Goal: Check status: Check status

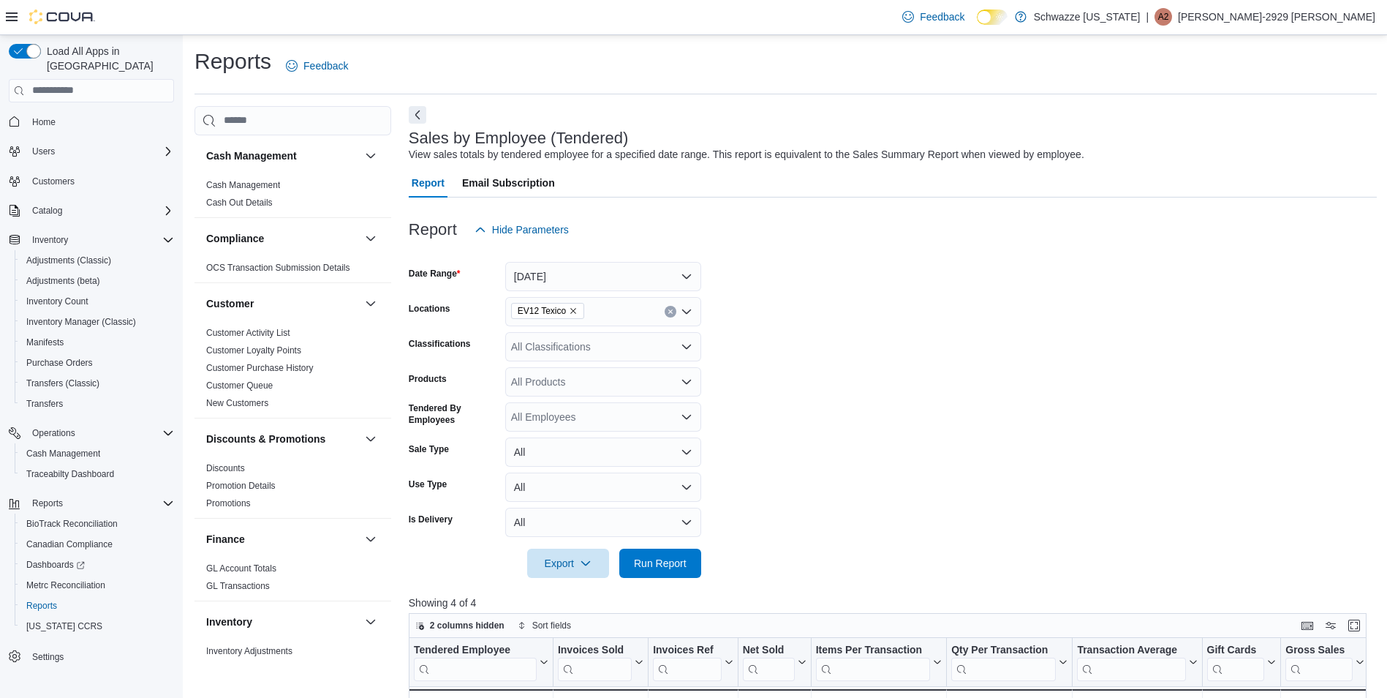
scroll to position [485, 0]
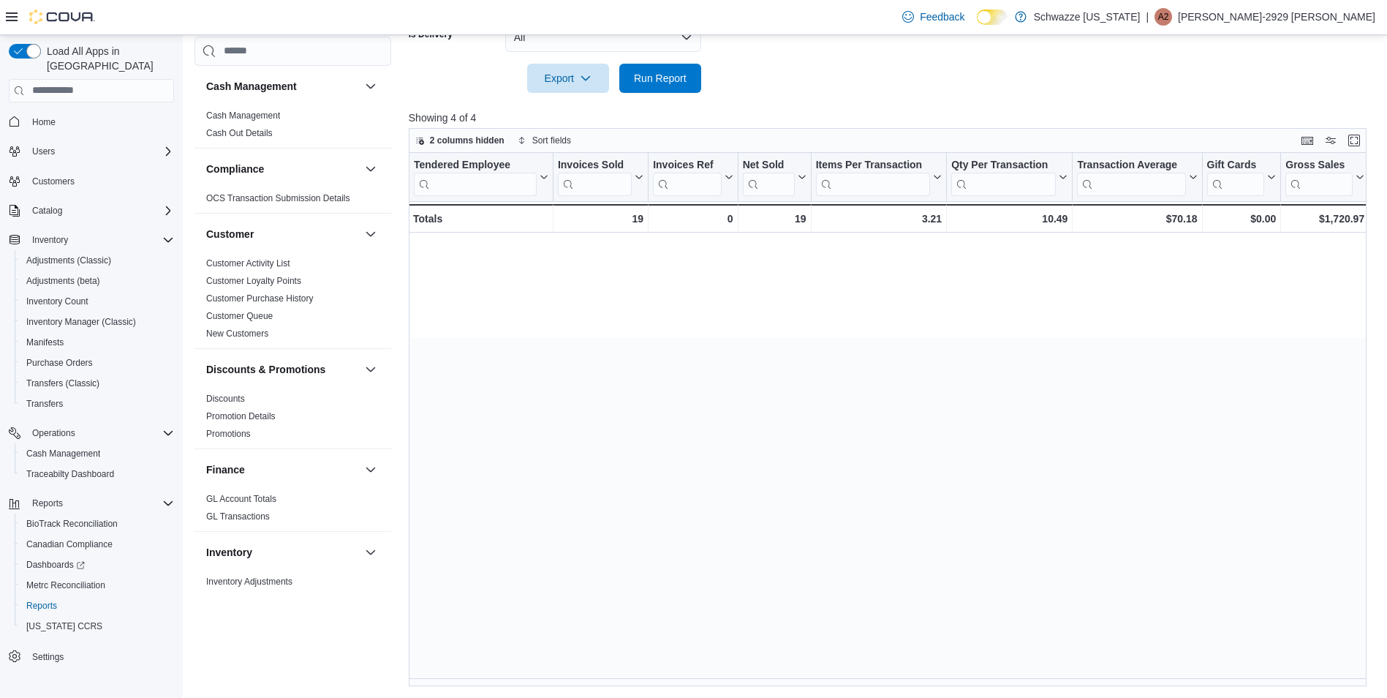
click at [929, 480] on div "Tendered Employee Click to view column header actions Invoices Sold Click to vi…" at bounding box center [893, 419] width 968 height 533
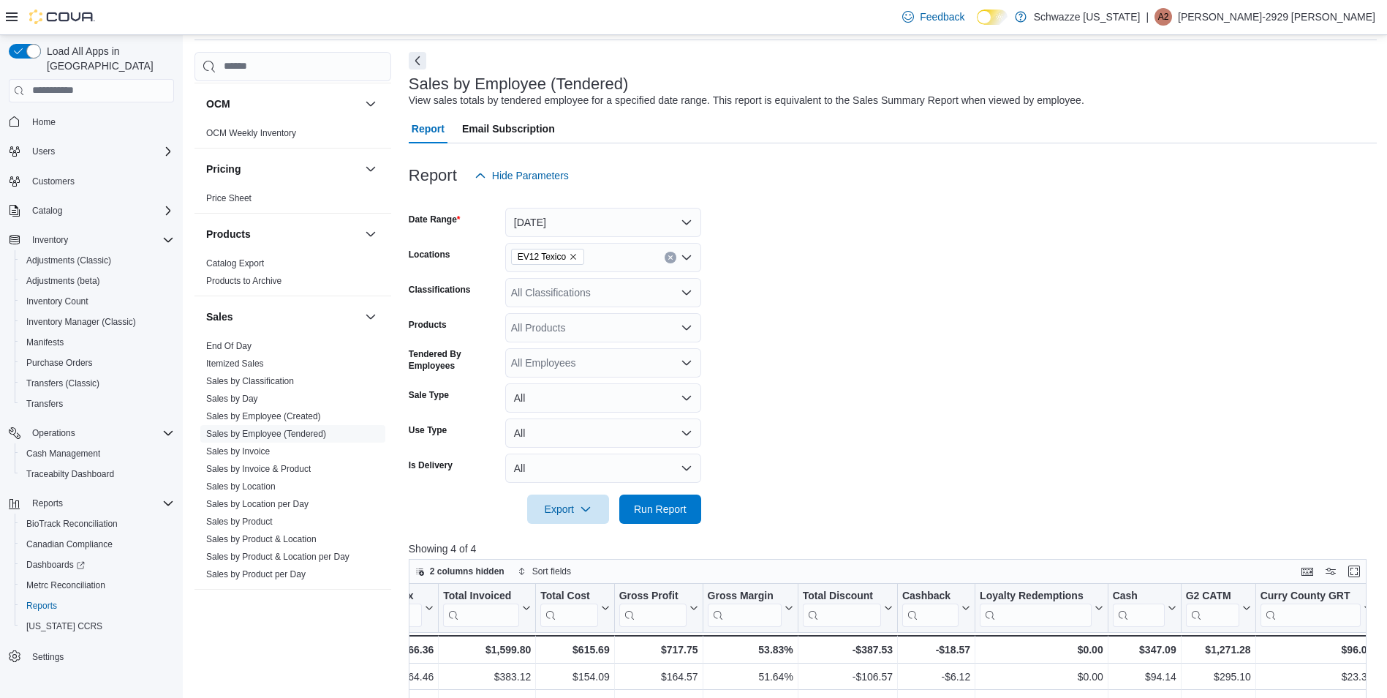
scroll to position [0, 0]
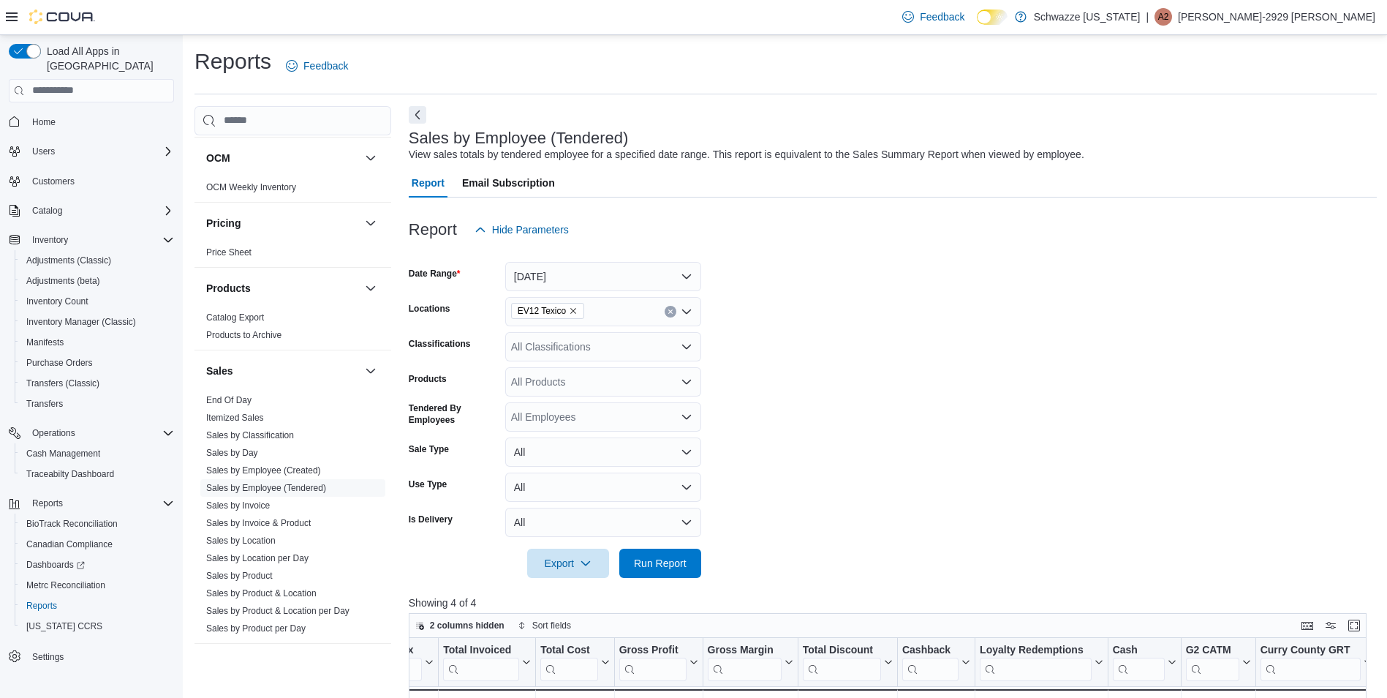
click at [417, 116] on button "Next" at bounding box center [418, 115] width 18 height 18
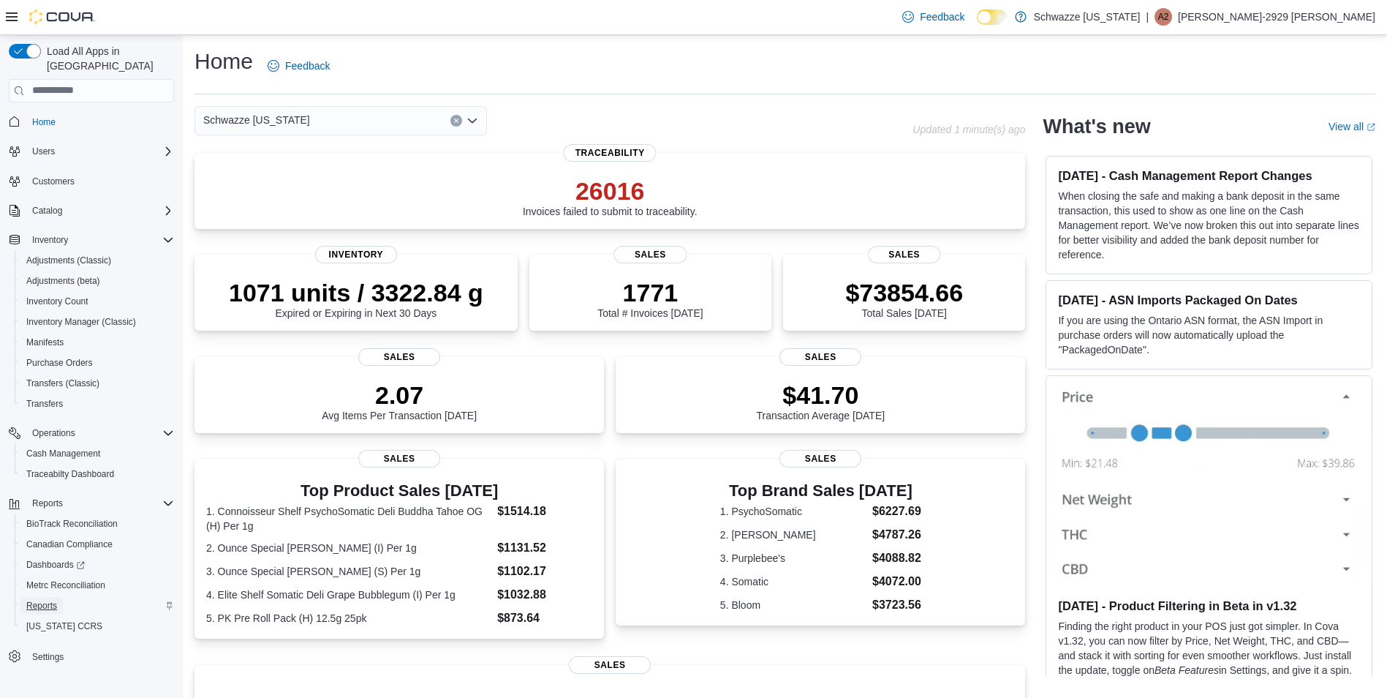
click at [38, 600] on span "Reports" at bounding box center [41, 606] width 31 height 12
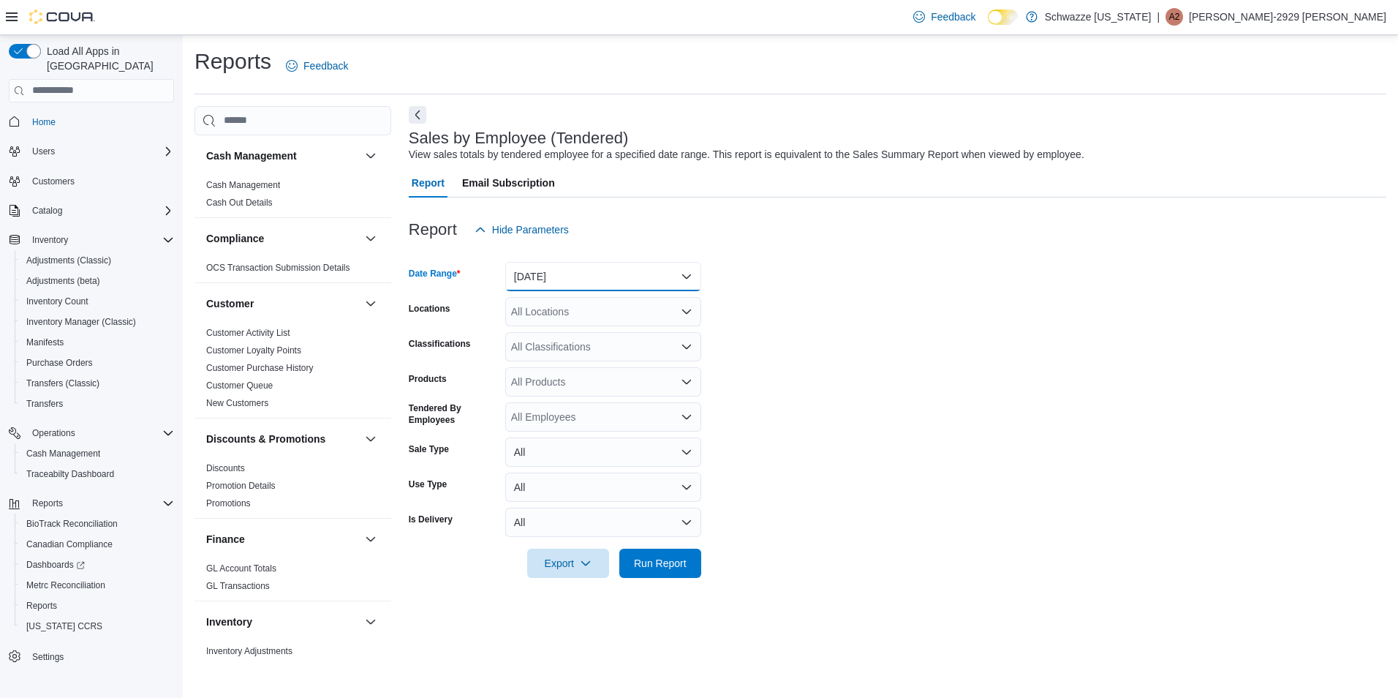
click at [554, 279] on button "[DATE]" at bounding box center [603, 276] width 196 height 29
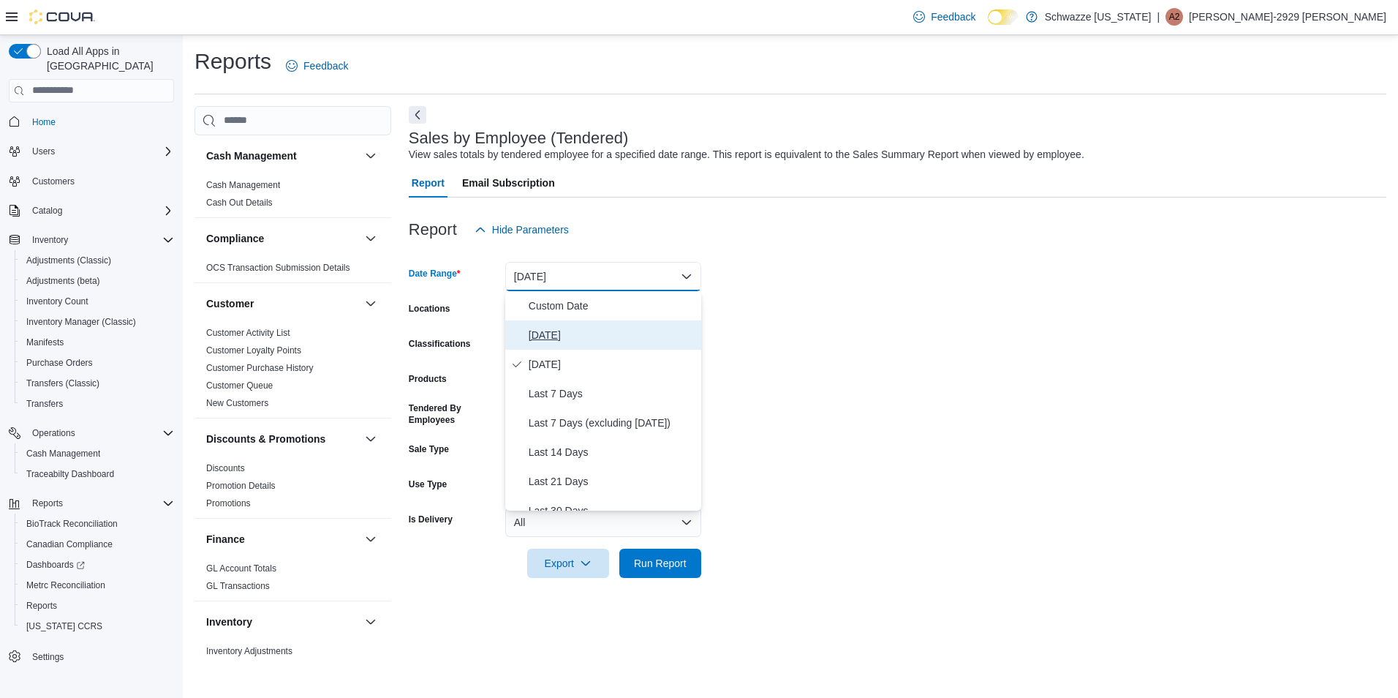
click at [581, 331] on span "[DATE]" at bounding box center [612, 335] width 167 height 18
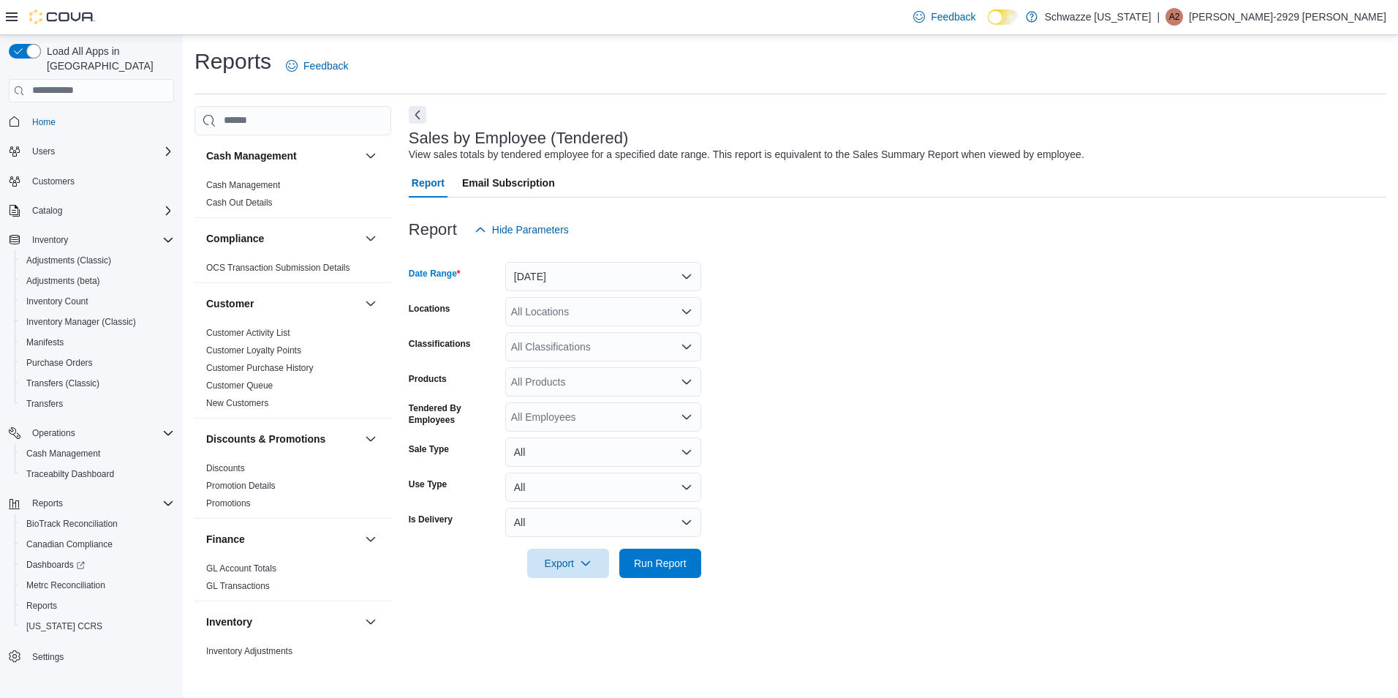
click at [550, 313] on div "All Locations" at bounding box center [603, 311] width 196 height 29
type input "**"
click at [591, 353] on span "EV12 Texico" at bounding box center [579, 357] width 57 height 15
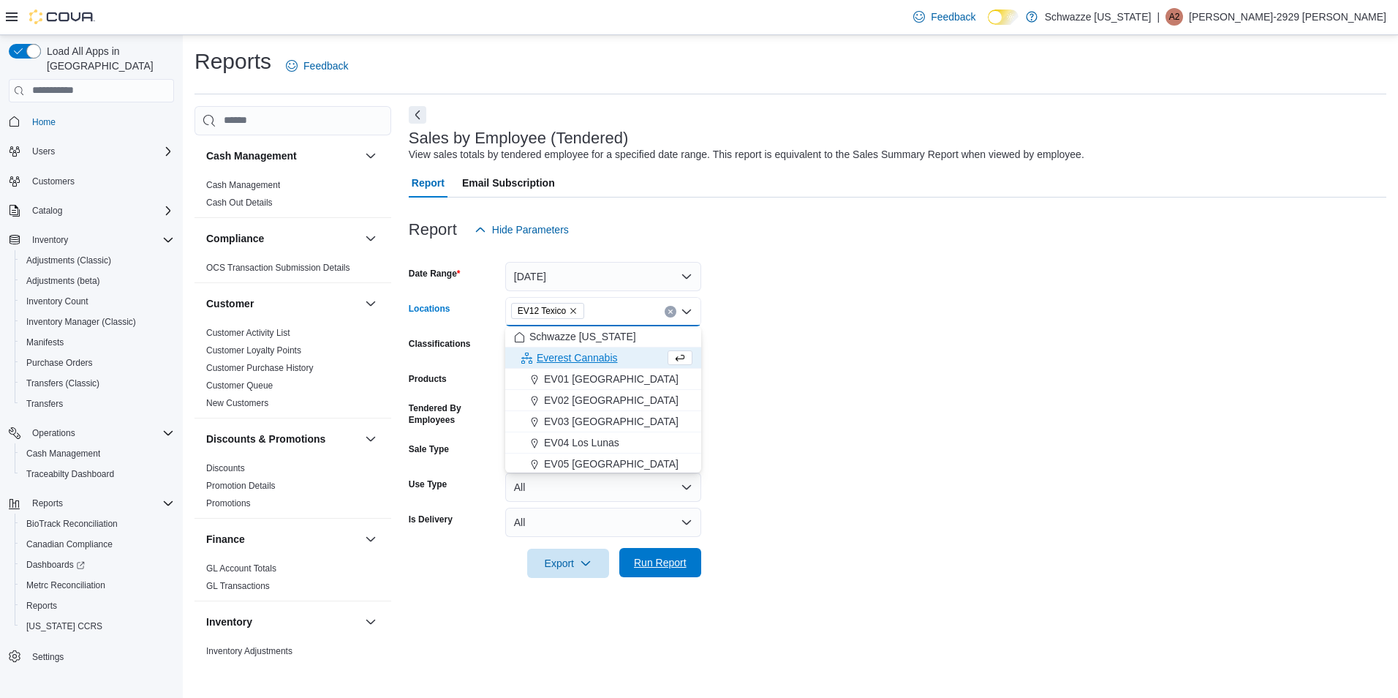
click at [660, 551] on span "Run Report" at bounding box center [660, 562] width 64 height 29
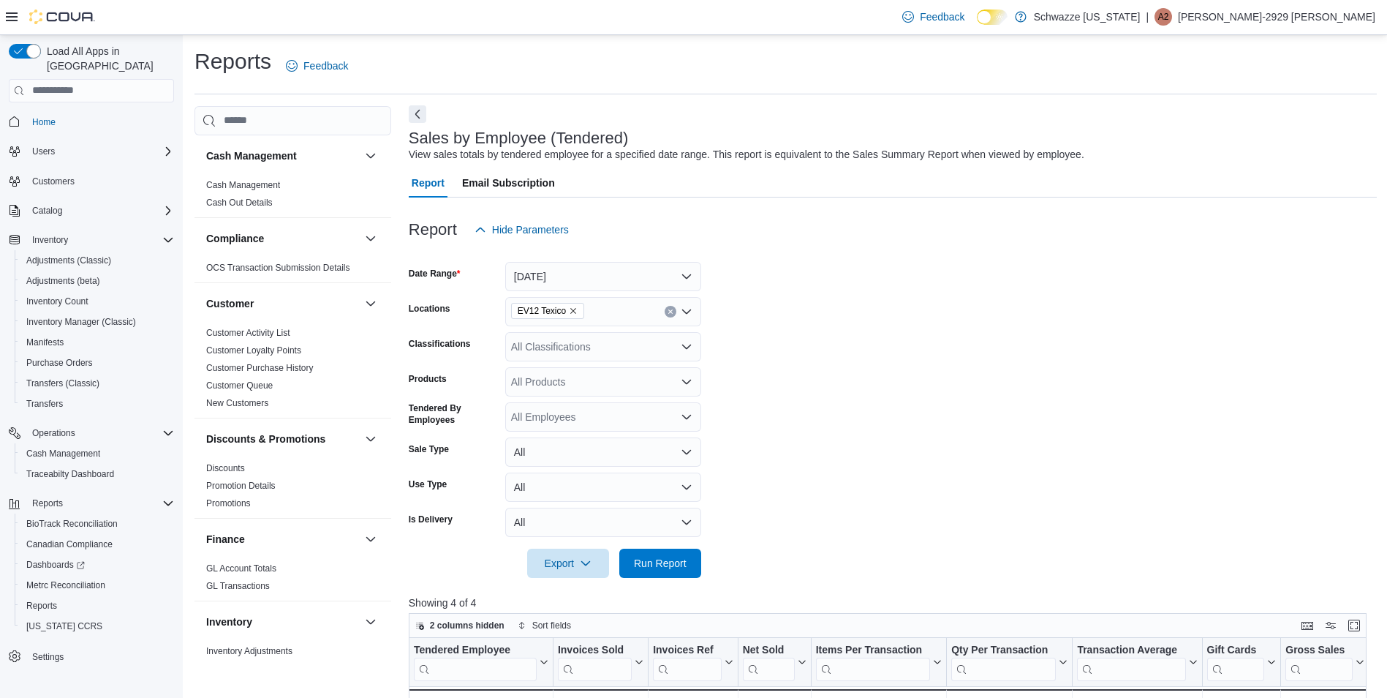
click at [420, 121] on button "Next" at bounding box center [418, 114] width 18 height 18
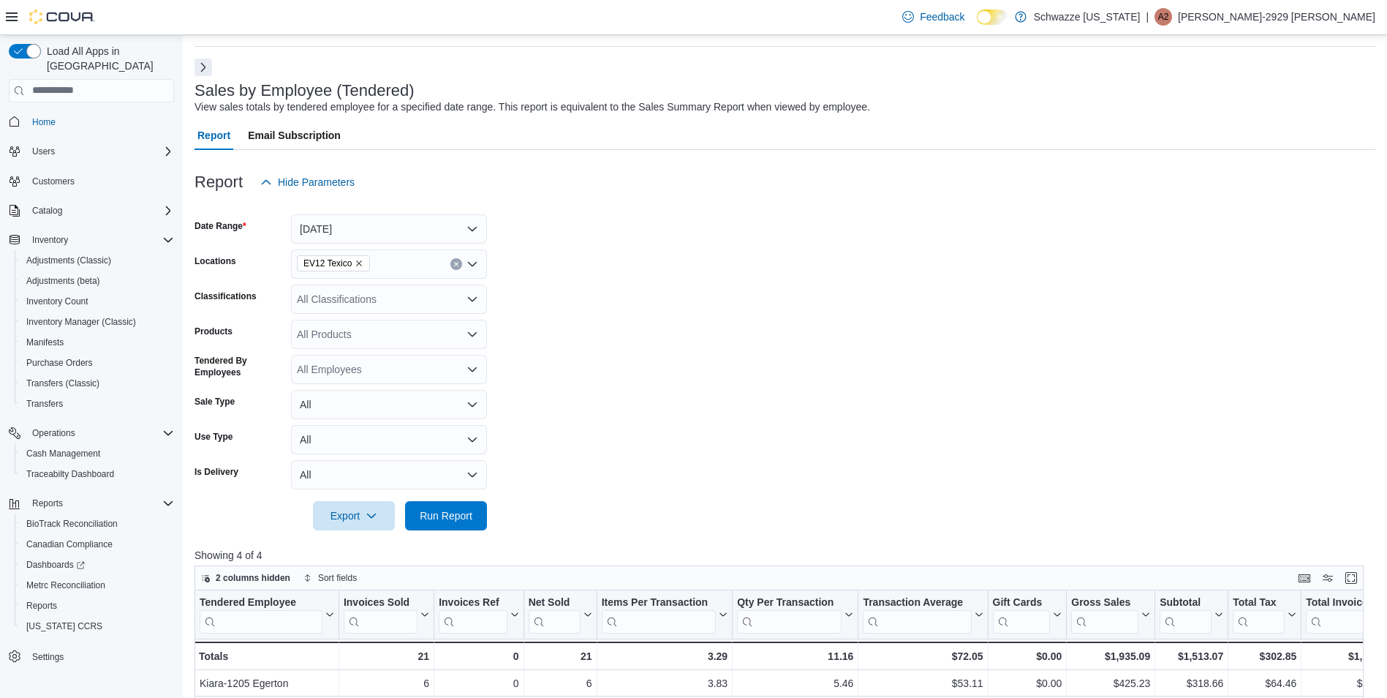
scroll to position [46, 0]
